Goal: Information Seeking & Learning: Learn about a topic

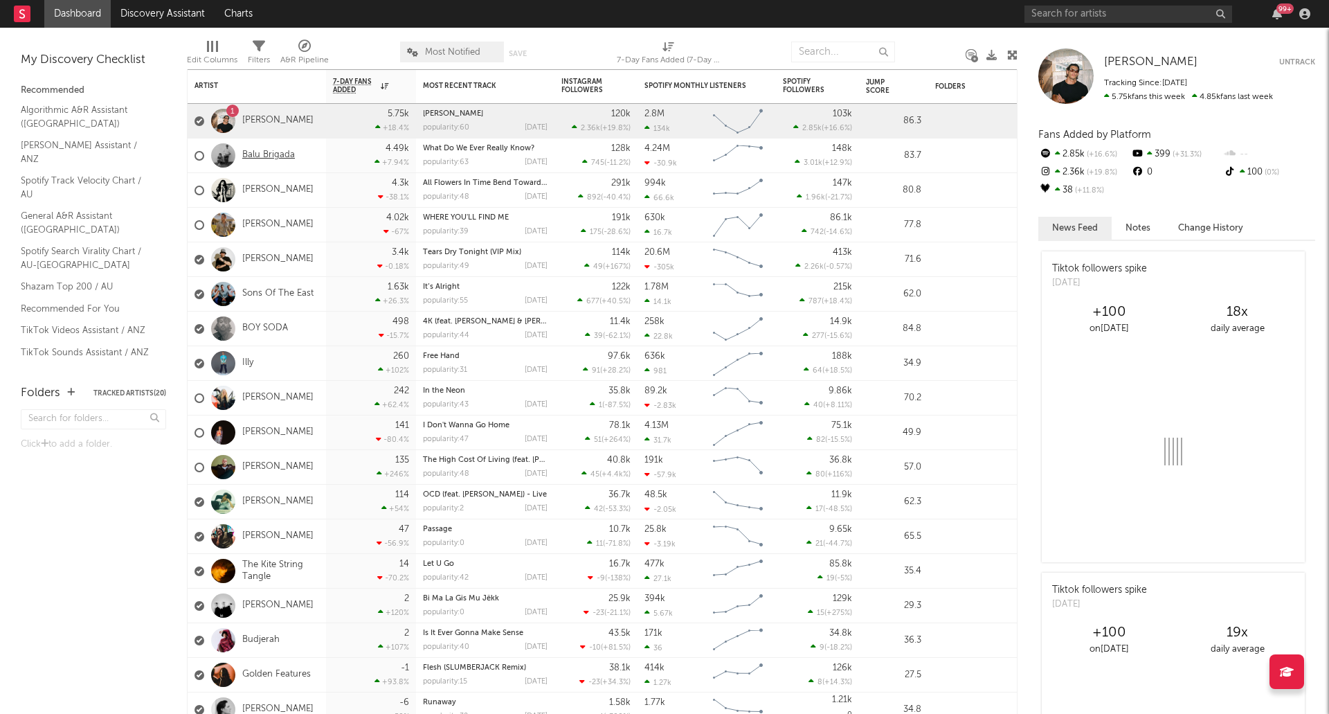
click at [275, 158] on link "Balu Brigada" at bounding box center [268, 155] width 53 height 12
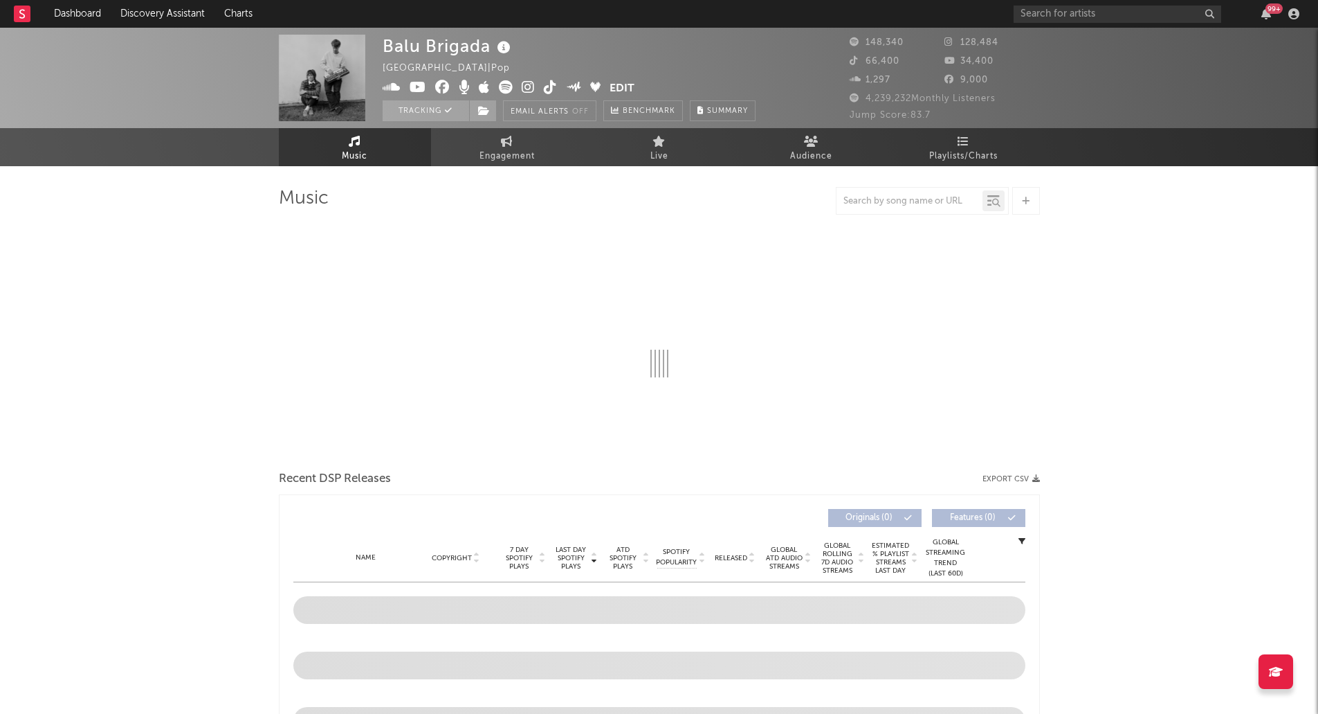
select select "6m"
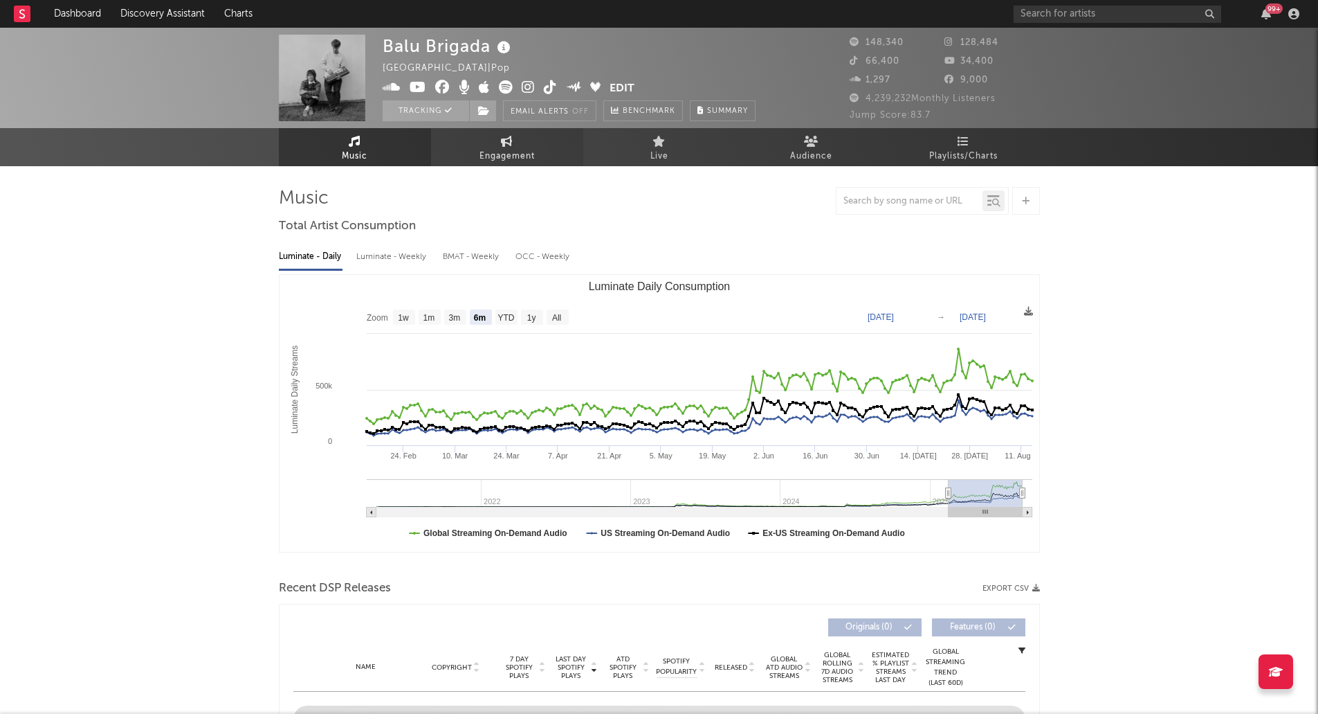
click at [488, 143] on link "Engagement" at bounding box center [507, 147] width 152 height 38
select select "1w"
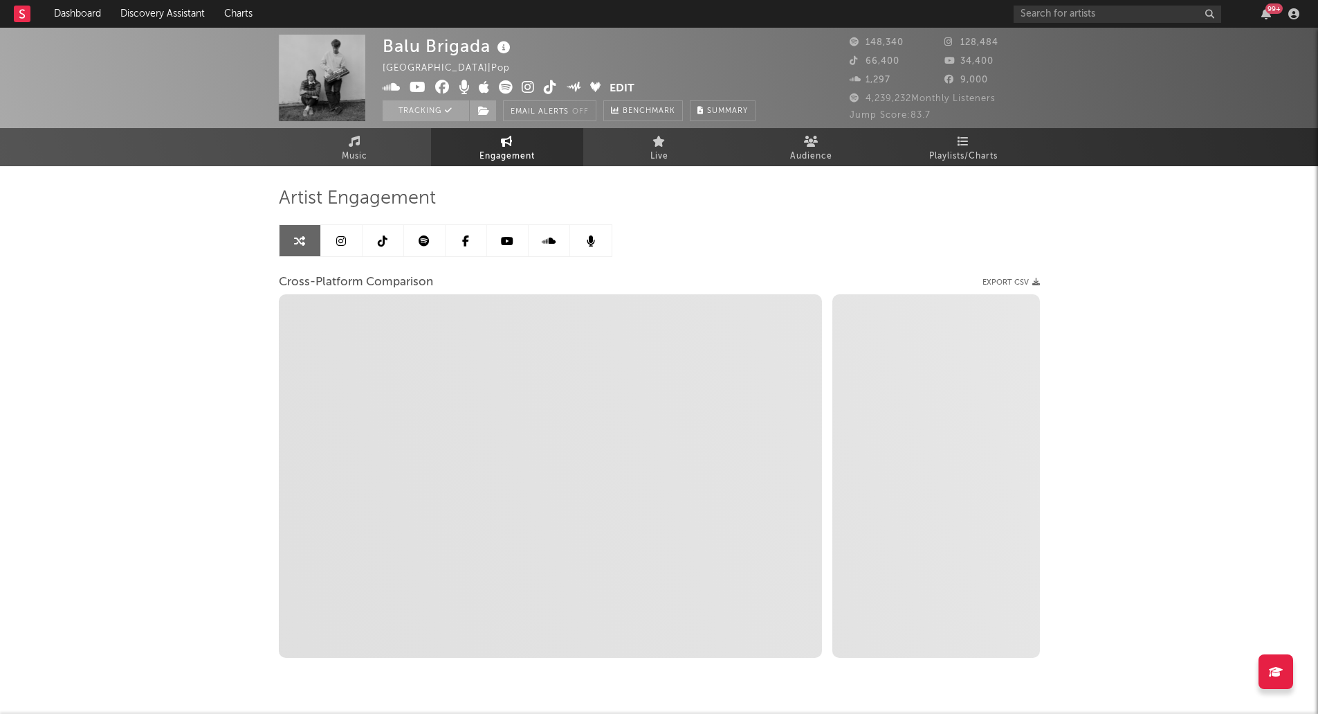
click at [254, 315] on div "Balu Brigada New Zealand | Pop Edit Tracking Email Alerts Off Benchmark Summary…" at bounding box center [659, 391] width 1318 height 727
select select "1m"
